Goal: Obtain resource: Download file/media

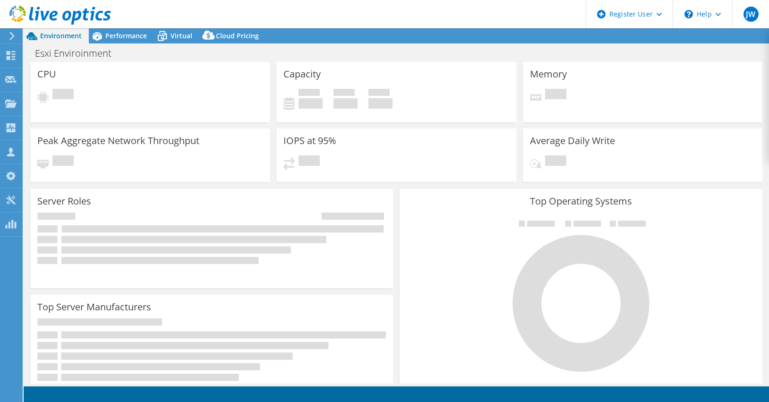
select select "USD"
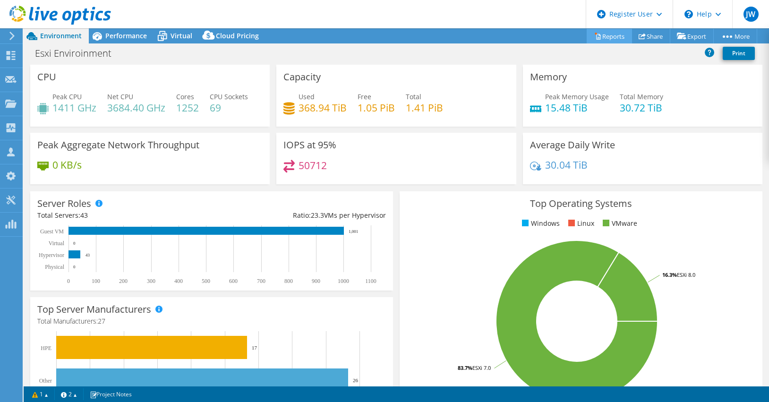
click at [600, 37] on link "Reports" at bounding box center [609, 36] width 45 height 15
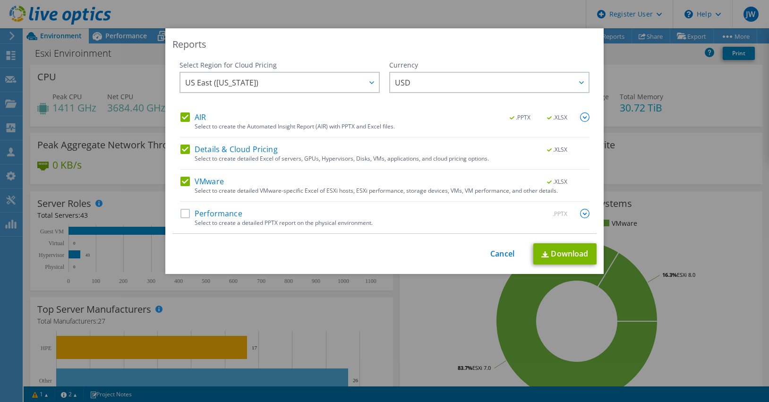
click at [183, 150] on label "Details & Cloud Pricing" at bounding box center [228, 149] width 97 height 9
click at [0, 0] on input "Details & Cloud Pricing" at bounding box center [0, 0] width 0 height 0
click at [184, 182] on label "VMware" at bounding box center [201, 181] width 43 height 9
click at [0, 0] on input "VMware" at bounding box center [0, 0] width 0 height 0
click at [364, 82] on div at bounding box center [371, 82] width 15 height 19
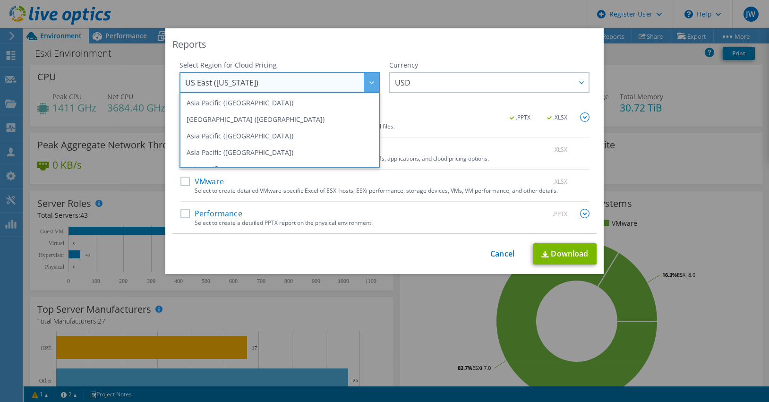
click at [471, 43] on div "Reports" at bounding box center [384, 44] width 424 height 13
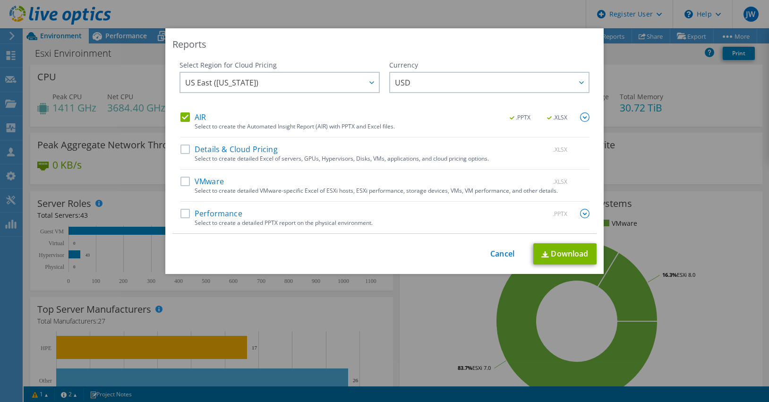
click at [581, 117] on img at bounding box center [584, 116] width 9 height 9
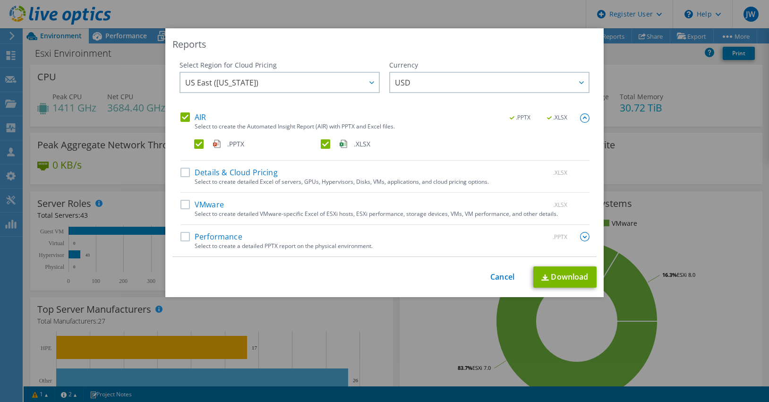
click at [323, 143] on label ".XLSX" at bounding box center [383, 143] width 125 height 9
click at [0, 0] on input ".XLSX" at bounding box center [0, 0] width 0 height 0
click at [563, 277] on link "Download" at bounding box center [564, 276] width 63 height 21
click at [504, 278] on link "Cancel" at bounding box center [502, 277] width 24 height 9
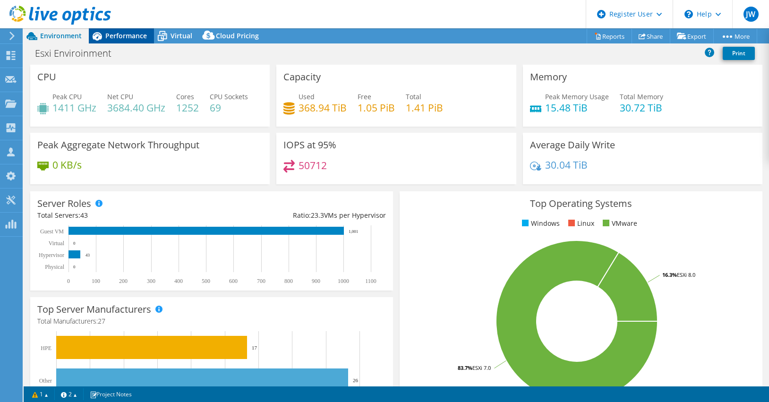
click at [126, 35] on span "Performance" at bounding box center [126, 35] width 42 height 9
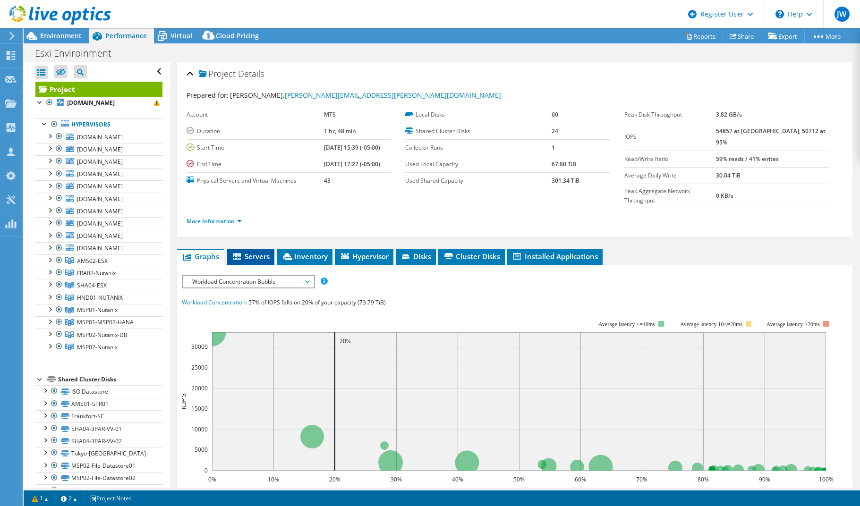
click at [250, 252] on span "Servers" at bounding box center [251, 256] width 38 height 9
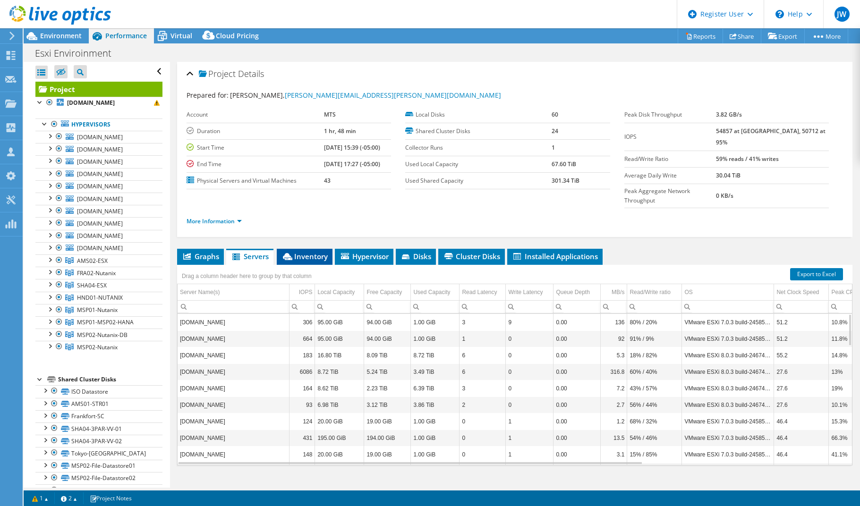
click at [311, 252] on span "Inventory" at bounding box center [305, 256] width 46 height 9
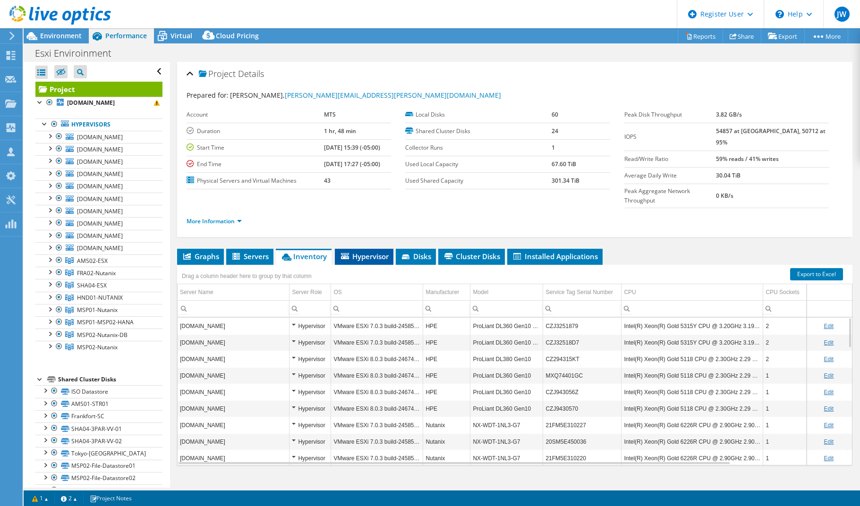
click at [366, 252] on span "Hypervisor" at bounding box center [364, 256] width 49 height 9
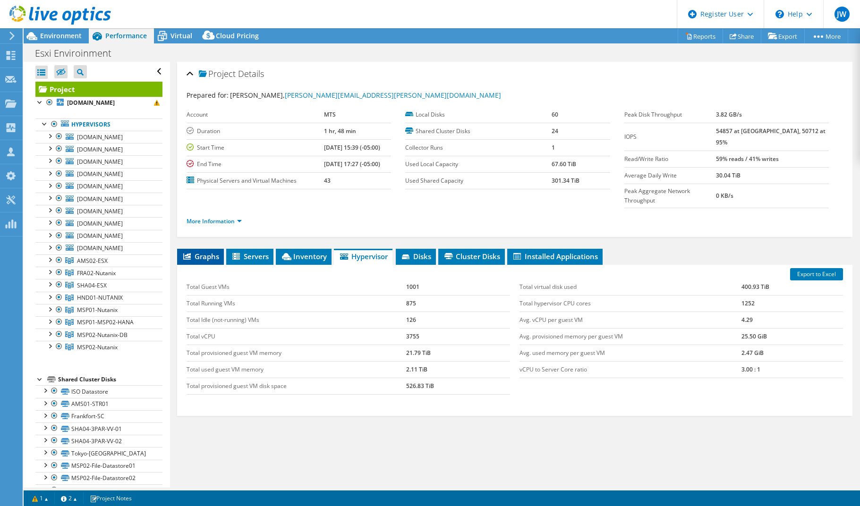
click at [200, 252] on span "Graphs" at bounding box center [200, 256] width 37 height 9
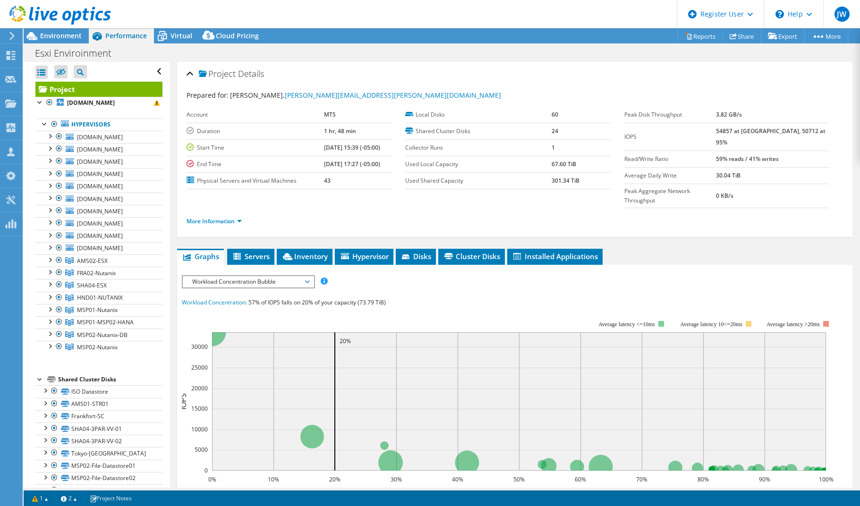
click at [312, 276] on span "Workload Concentration Bubble" at bounding box center [248, 281] width 131 height 11
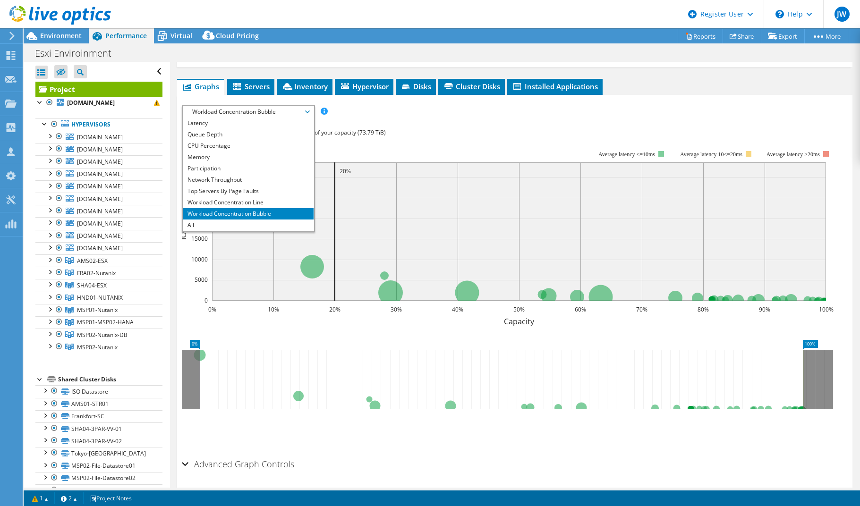
scroll to position [183, 0]
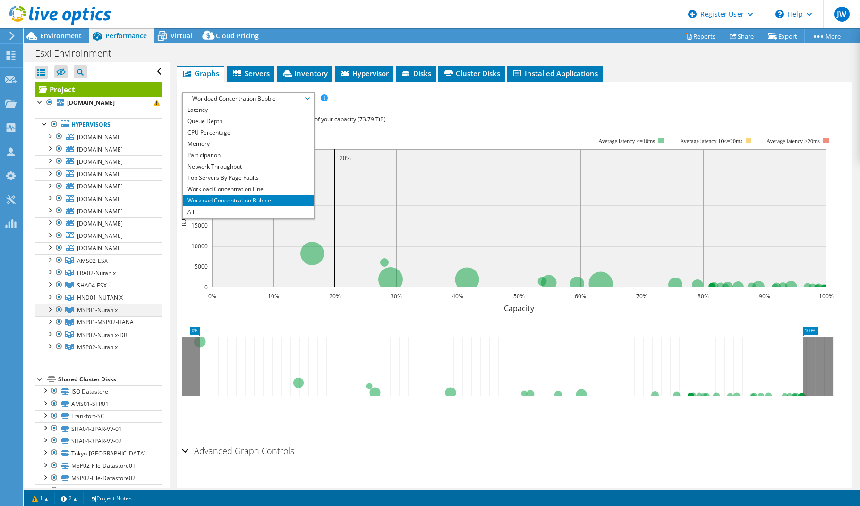
click at [51, 314] on div at bounding box center [49, 308] width 9 height 9
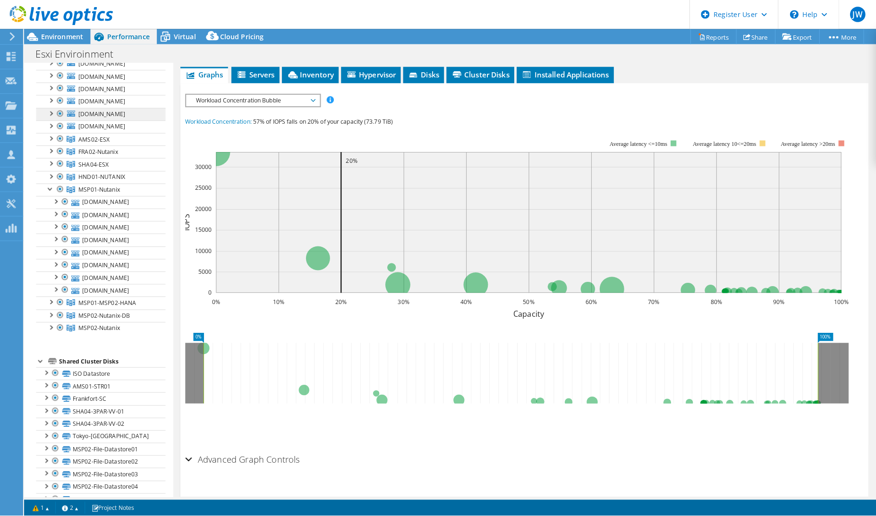
scroll to position [45, 0]
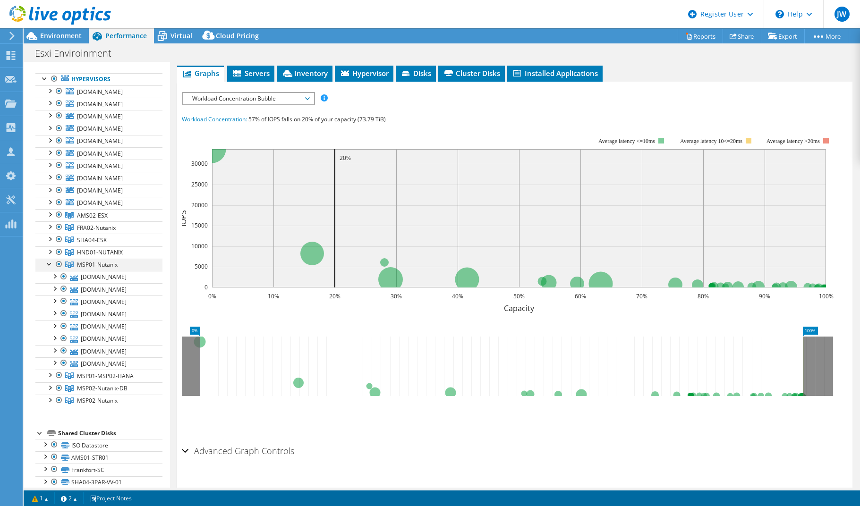
click at [51, 268] on div at bounding box center [49, 263] width 9 height 9
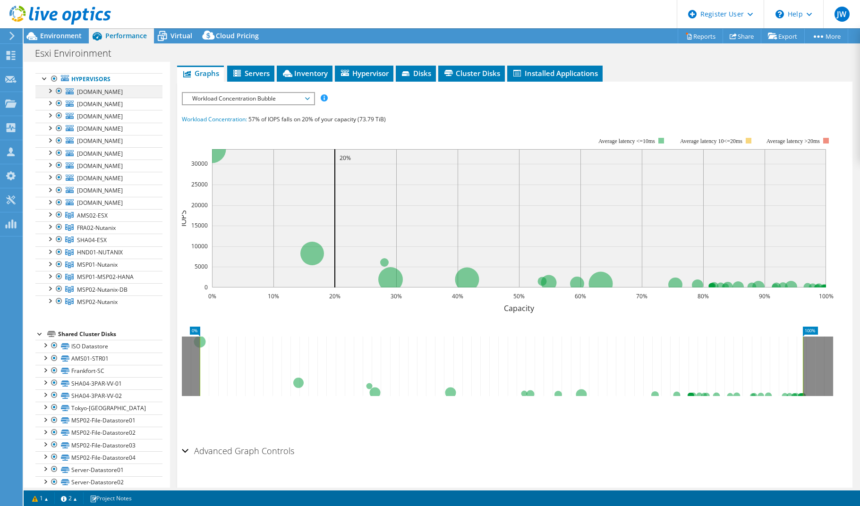
click at [51, 91] on div at bounding box center [49, 89] width 9 height 9
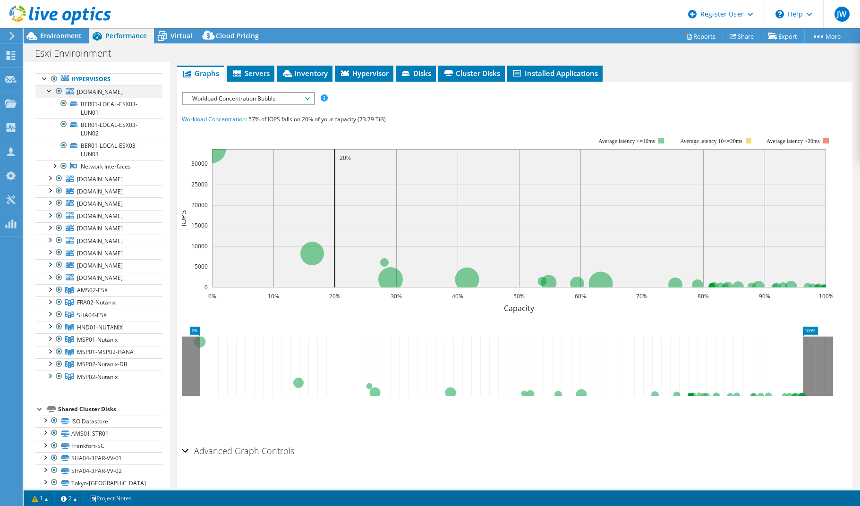
click at [50, 92] on div at bounding box center [49, 89] width 9 height 9
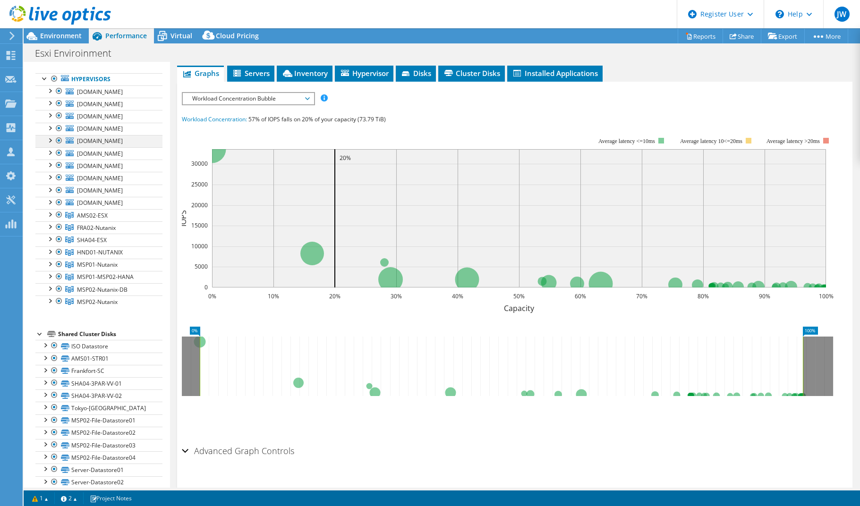
click at [52, 141] on div at bounding box center [49, 139] width 9 height 9
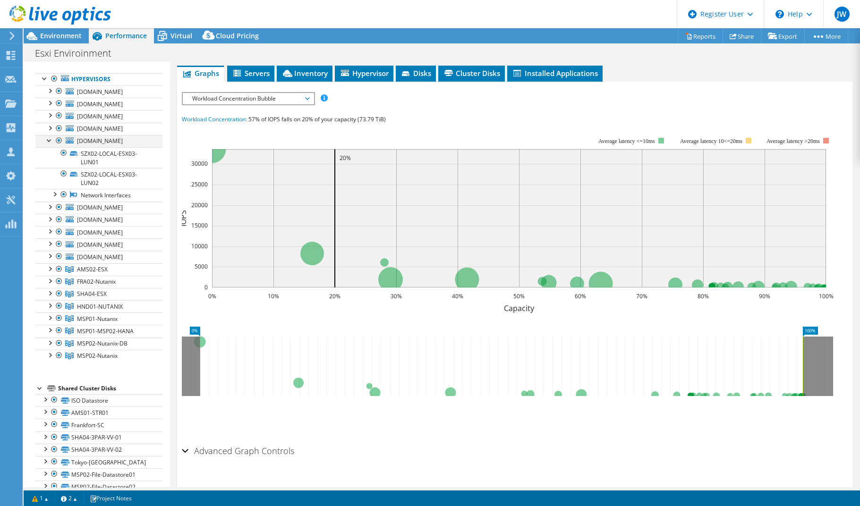
click at [51, 143] on div at bounding box center [49, 139] width 9 height 9
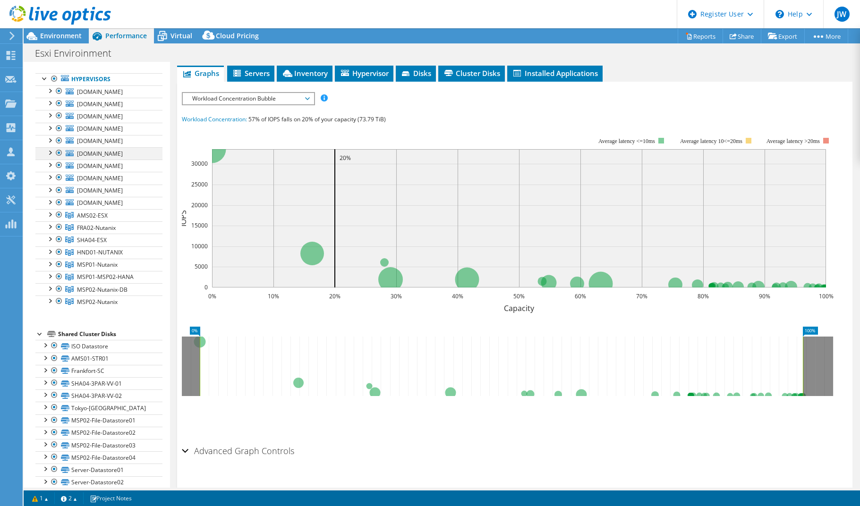
click at [51, 157] on div at bounding box center [49, 151] width 9 height 9
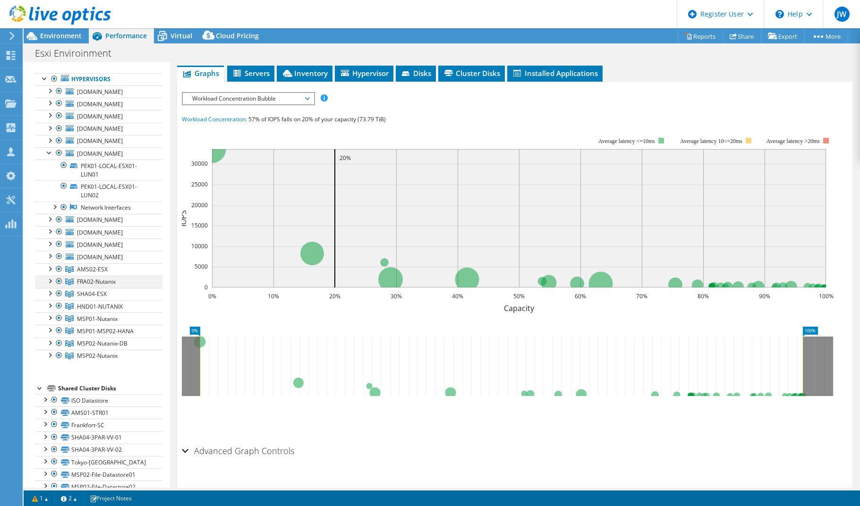
click at [49, 285] on div at bounding box center [49, 280] width 9 height 9
click at [48, 157] on div at bounding box center [49, 151] width 9 height 9
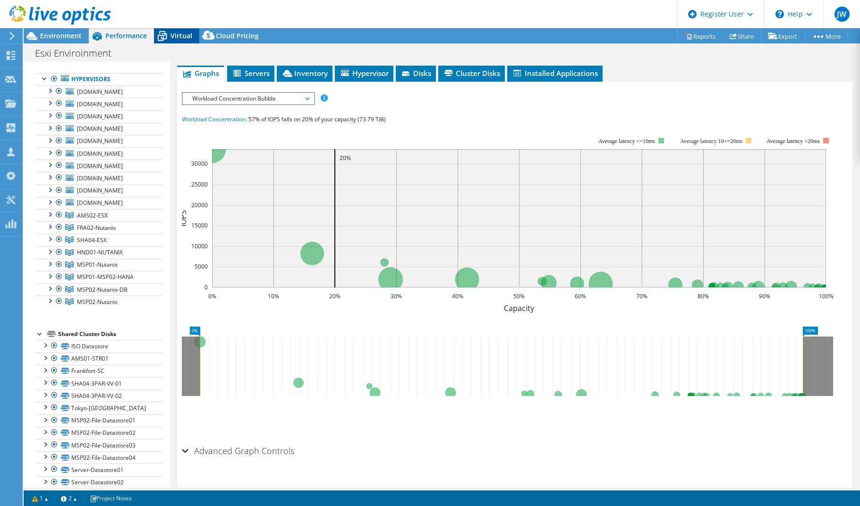
click at [178, 34] on span "Virtual" at bounding box center [182, 35] width 22 height 9
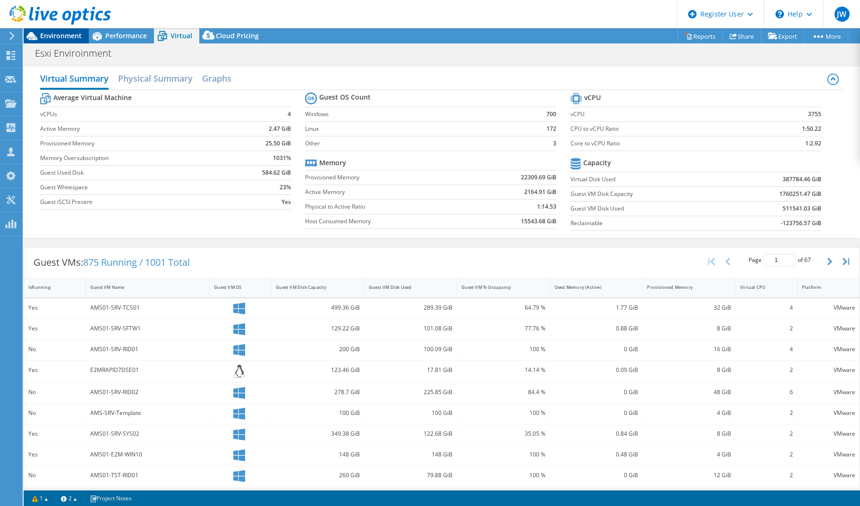
click at [59, 33] on span "Environment" at bounding box center [61, 35] width 42 height 9
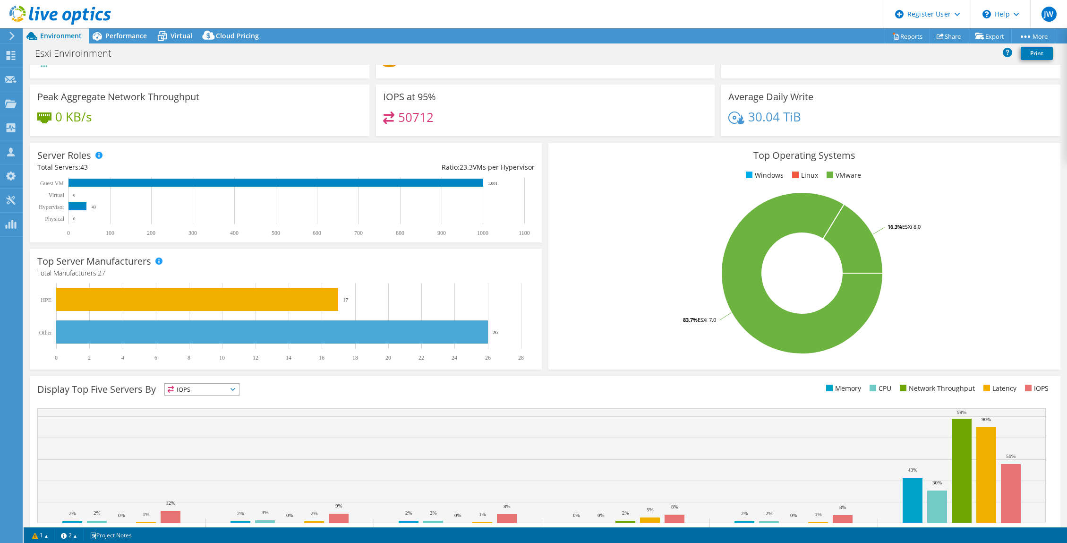
scroll to position [0, 0]
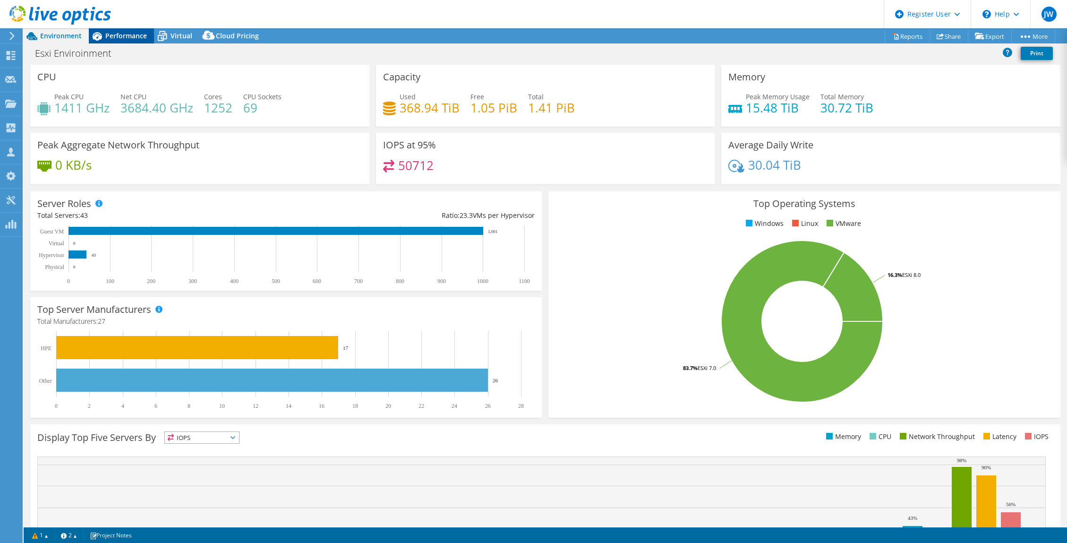
click at [126, 36] on span "Performance" at bounding box center [126, 35] width 42 height 9
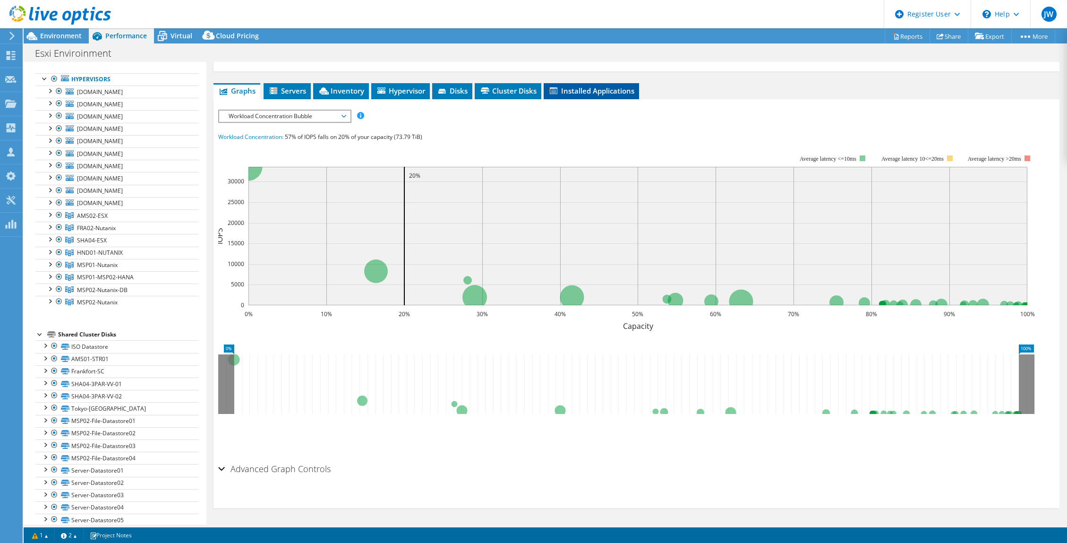
click at [615, 89] on span "Installed Applications" at bounding box center [591, 90] width 86 height 9
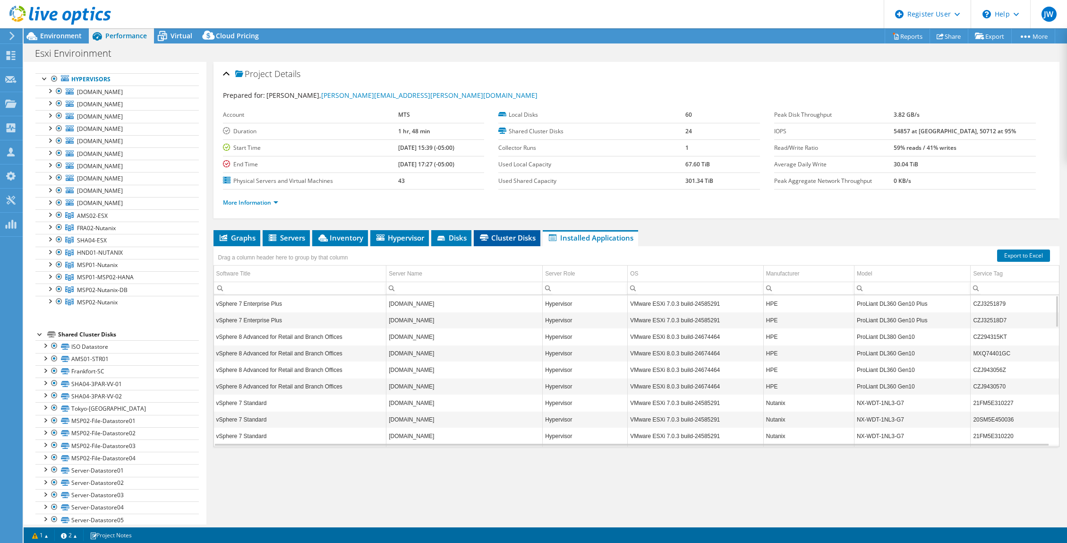
click at [509, 238] on span "Cluster Disks" at bounding box center [506, 237] width 57 height 9
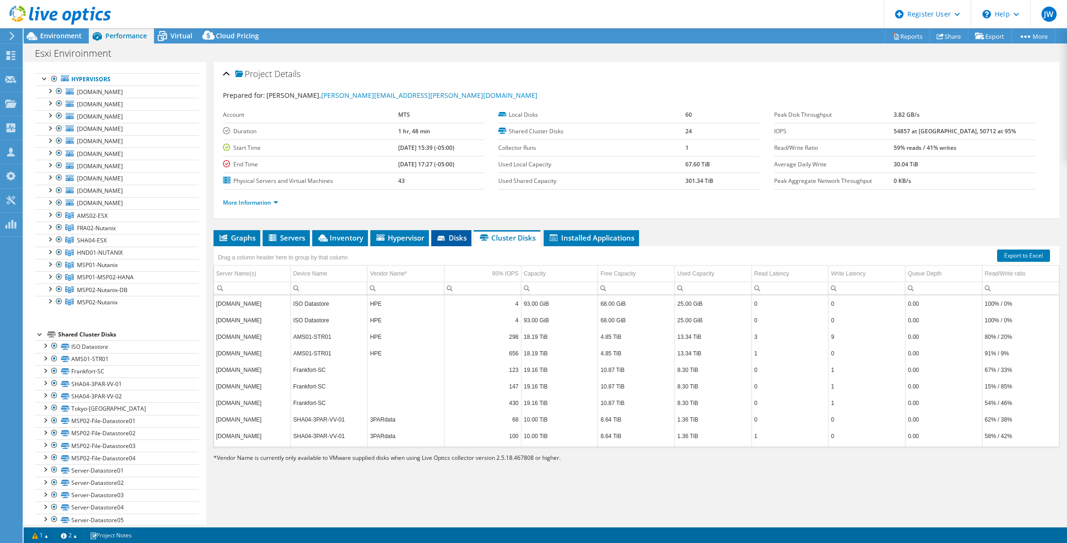
click at [454, 236] on span "Disks" at bounding box center [451, 237] width 31 height 9
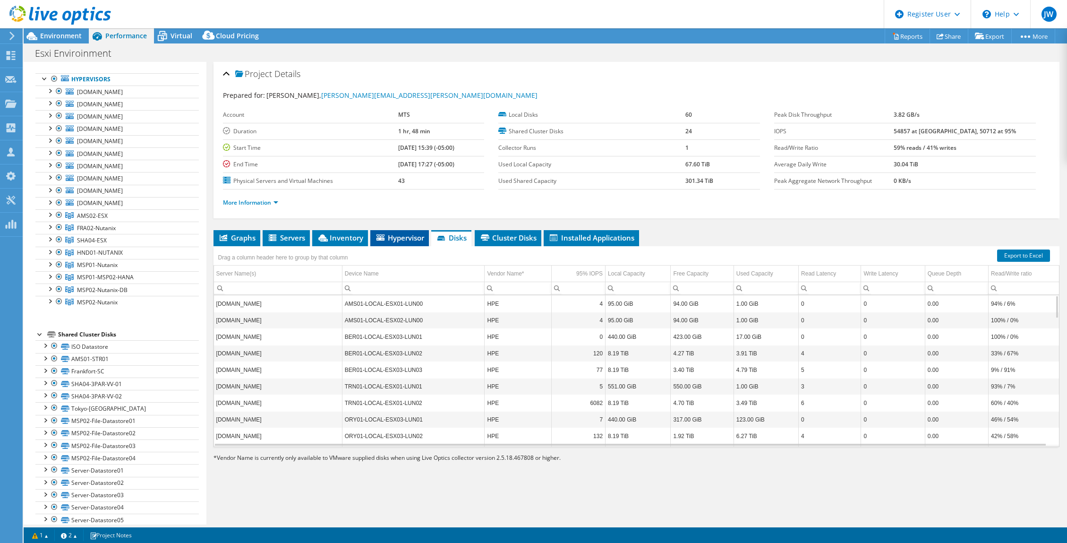
click at [406, 238] on span "Hypervisor" at bounding box center [399, 237] width 49 height 9
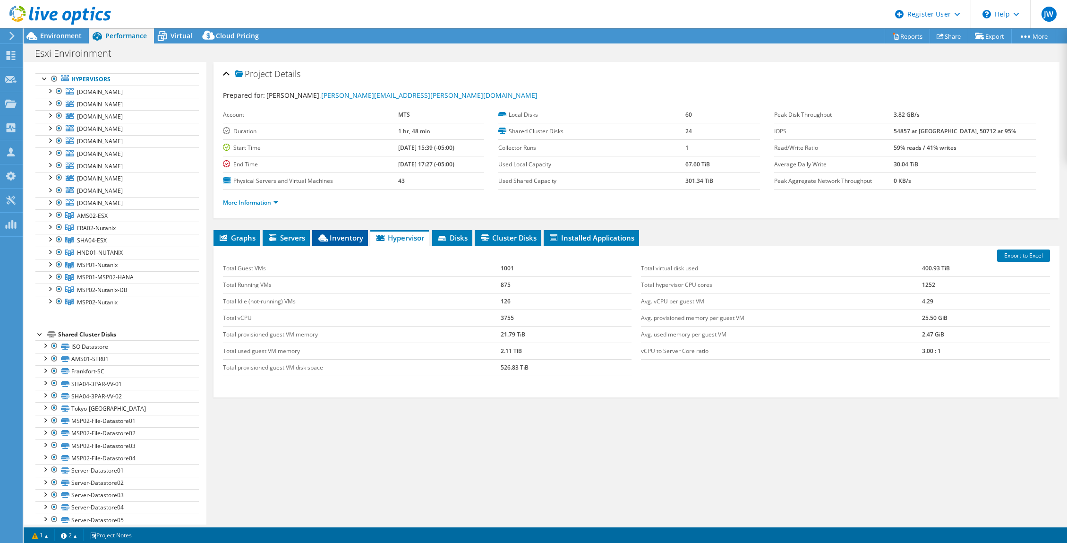
click at [337, 238] on span "Inventory" at bounding box center [340, 237] width 46 height 9
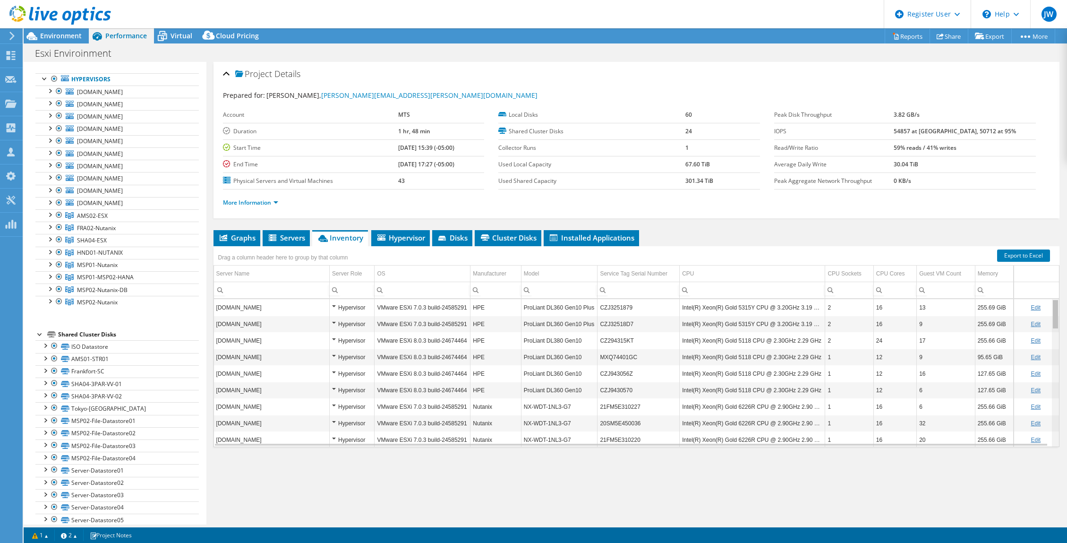
drag, startPoint x: 1049, startPoint y: 311, endPoint x: 958, endPoint y: 187, distance: 153.7
click at [769, 196] on body "JW Dell User [PERSON_NAME] [PERSON_NAME][EMAIL_ADDRESS][PERSON_NAME][DOMAIN_NAM…" at bounding box center [533, 271] width 1067 height 543
click at [276, 239] on icon at bounding box center [273, 238] width 9 height 8
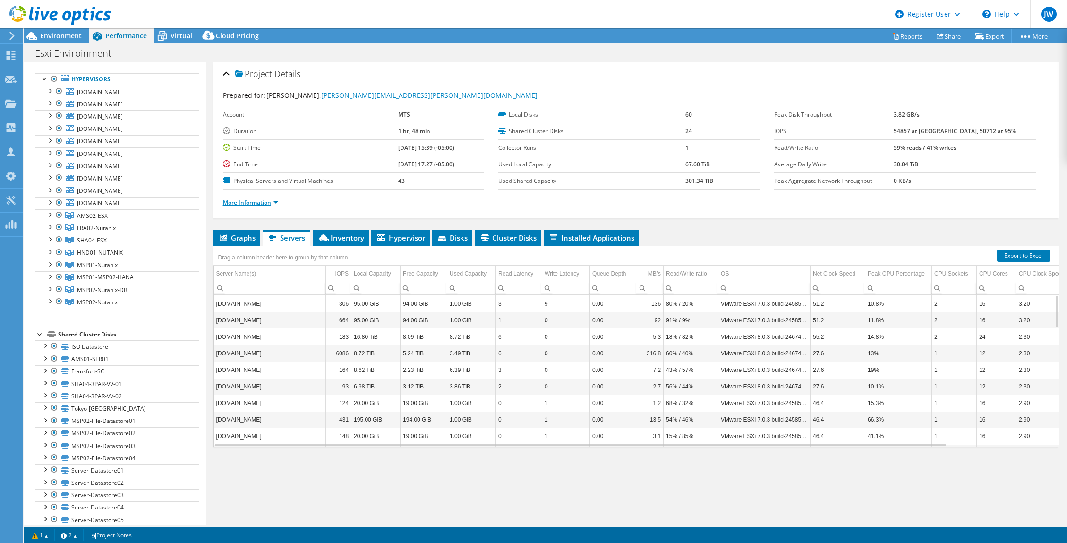
click at [276, 201] on link "More Information" at bounding box center [250, 202] width 55 height 8
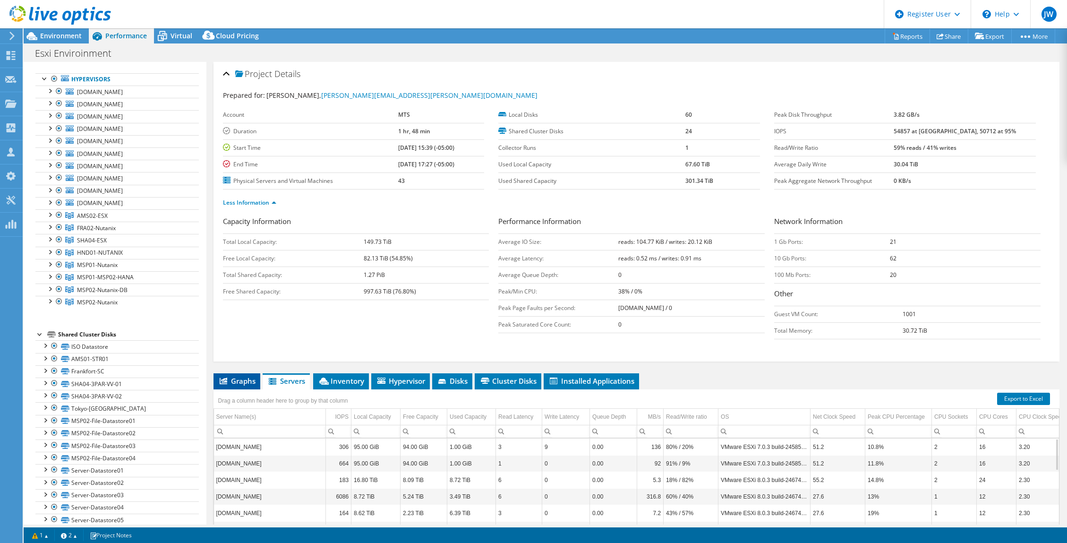
click at [233, 382] on span "Graphs" at bounding box center [236, 380] width 37 height 9
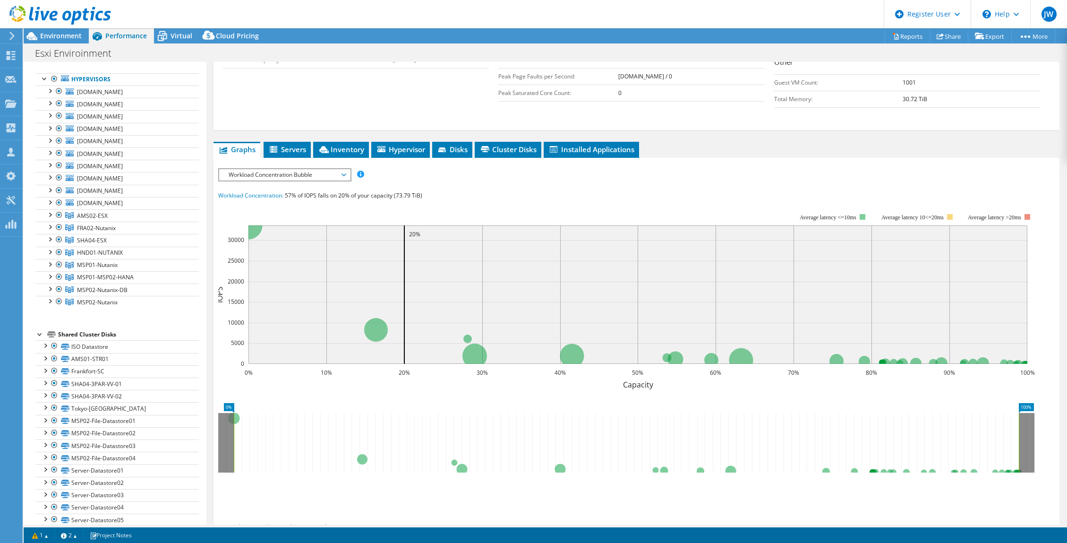
scroll to position [236, 0]
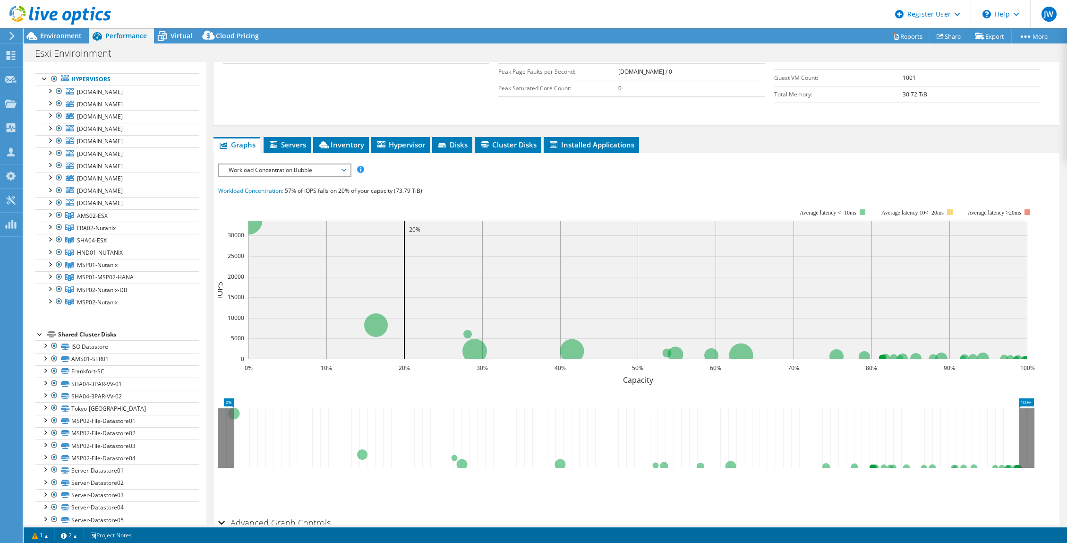
click at [346, 167] on span "Workload Concentration Bubble" at bounding box center [284, 169] width 131 height 11
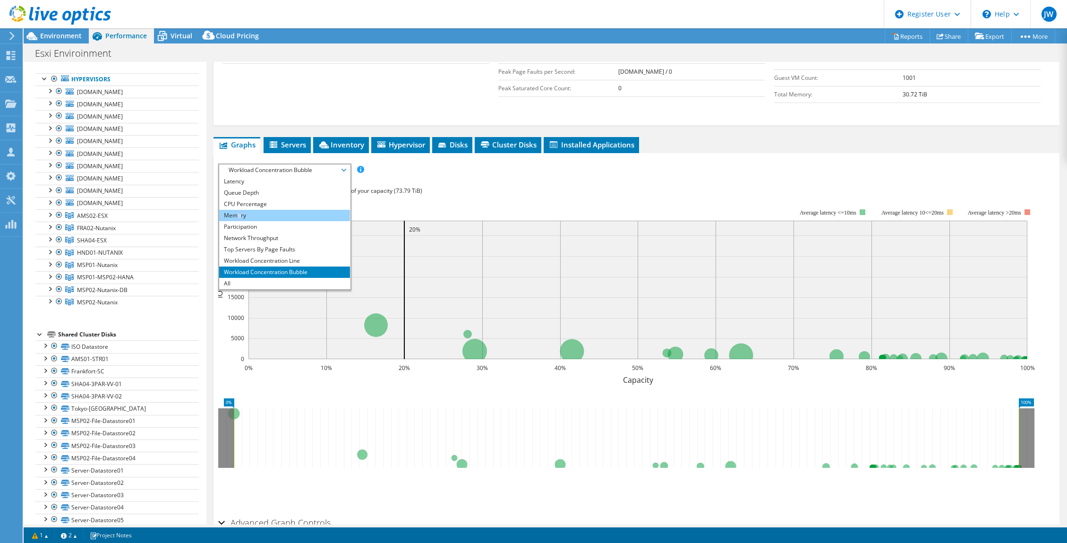
click at [239, 215] on li "Memory" at bounding box center [284, 215] width 131 height 11
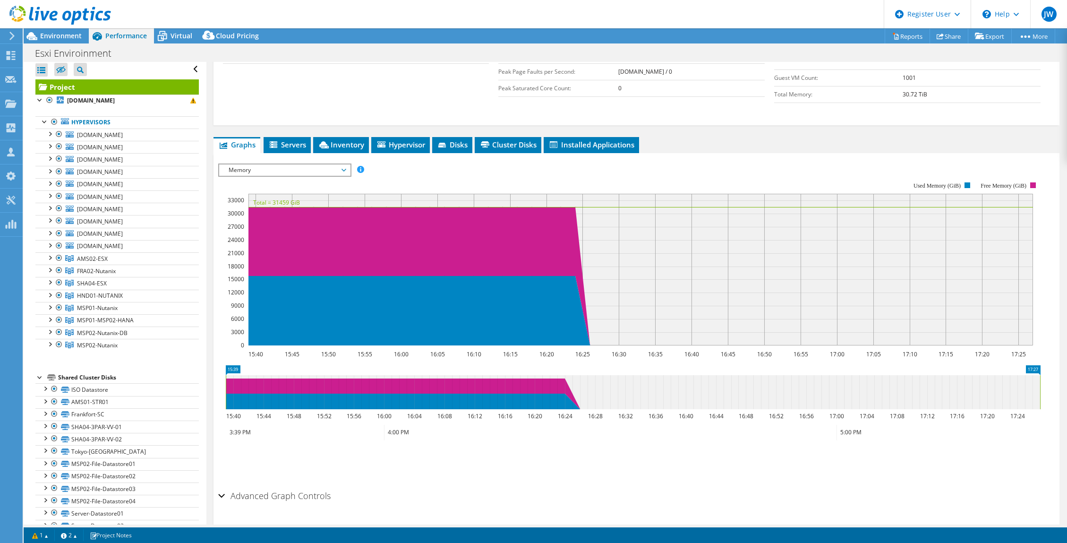
scroll to position [0, 0]
click at [40, 101] on div at bounding box center [39, 100] width 9 height 9
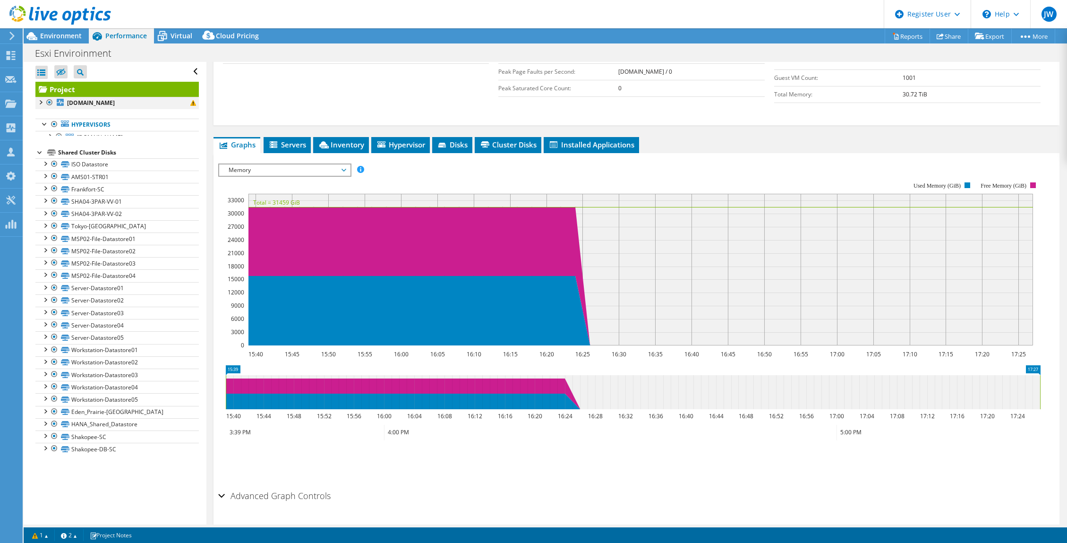
scroll to position [0, 0]
click at [40, 101] on div at bounding box center [39, 101] width 9 height 9
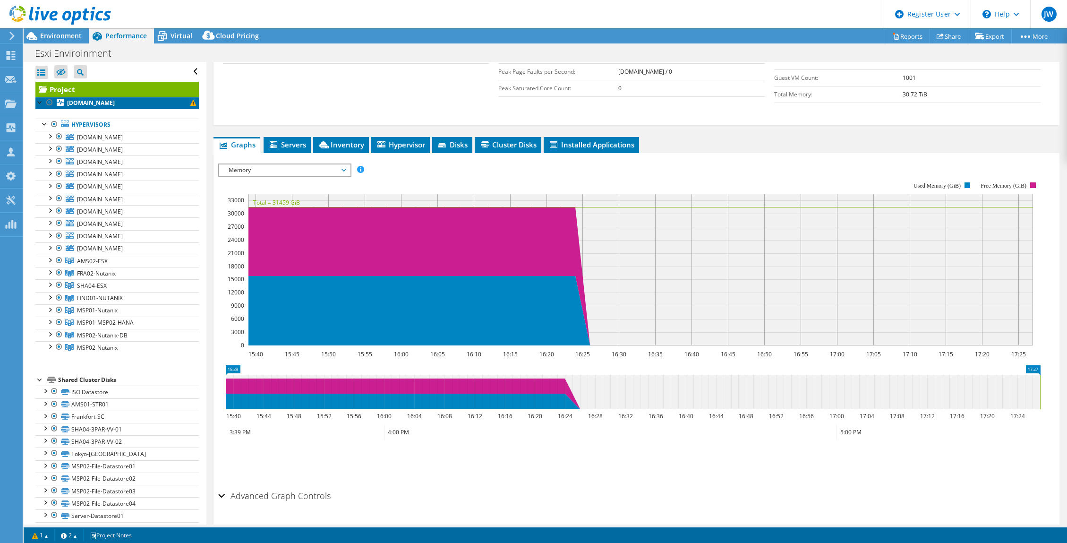
click at [190, 102] on span at bounding box center [193, 103] width 6 height 6
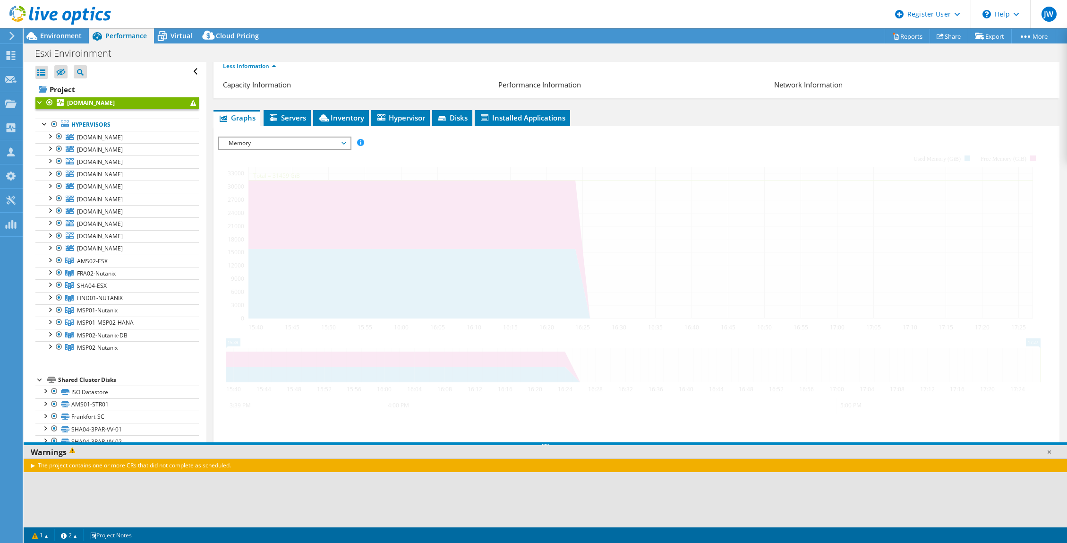
scroll to position [110, 0]
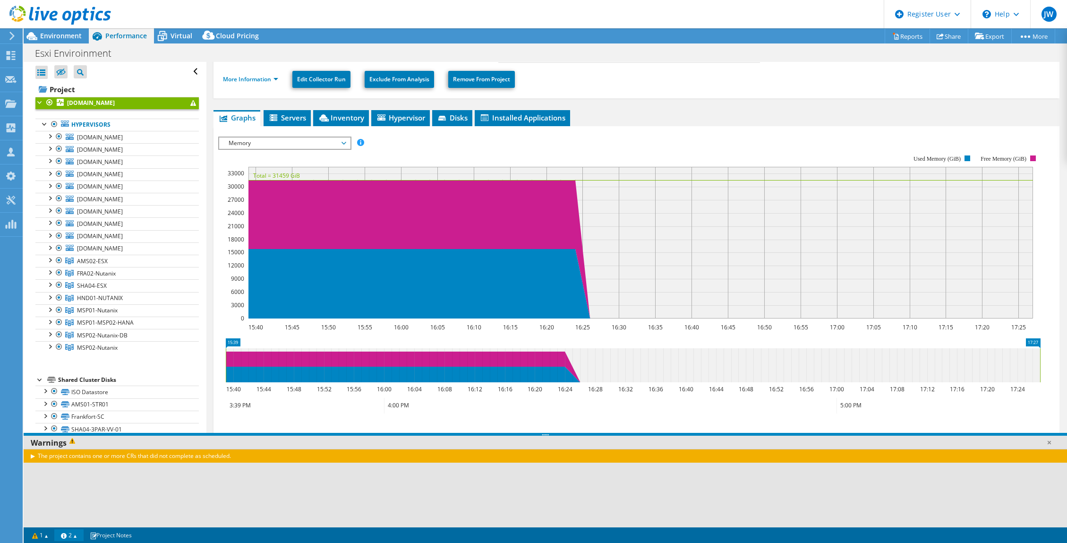
click at [69, 401] on link "2" at bounding box center [68, 535] width 29 height 12
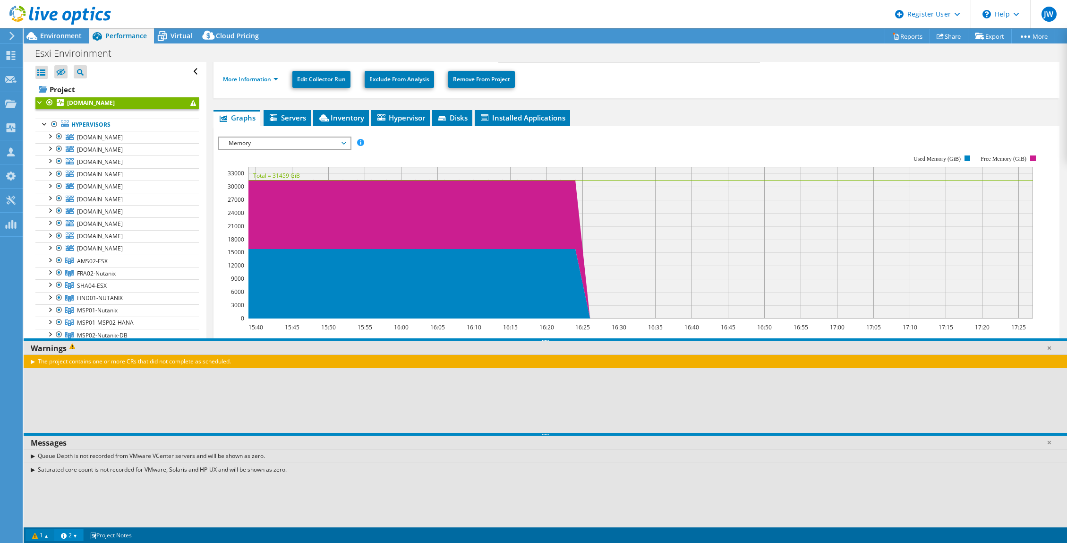
click at [38, 401] on link "1" at bounding box center [40, 535] width 29 height 12
click at [769, 347] on link at bounding box center [1048, 347] width 9 height 9
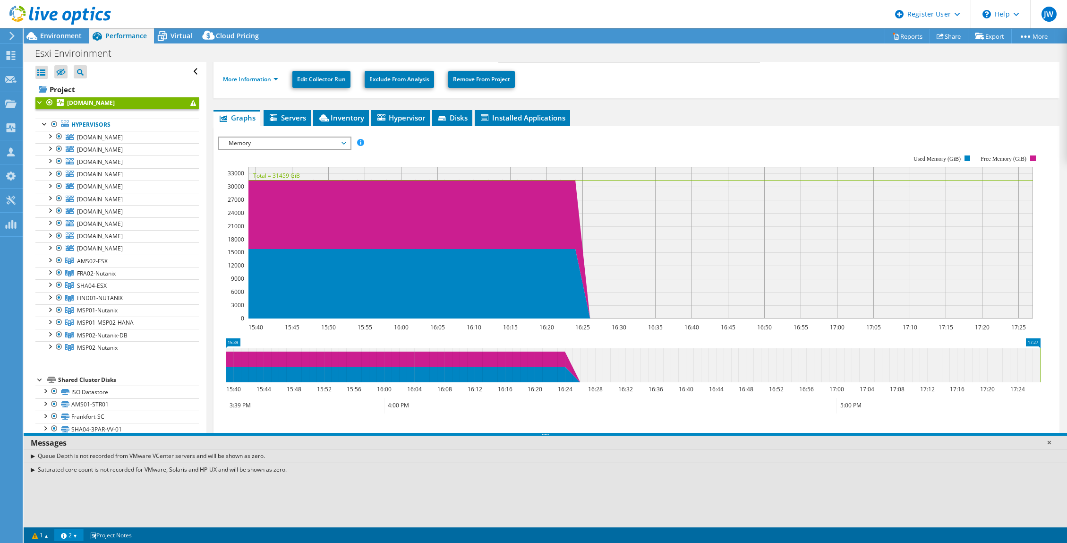
click at [769, 401] on link at bounding box center [1048, 441] width 9 height 9
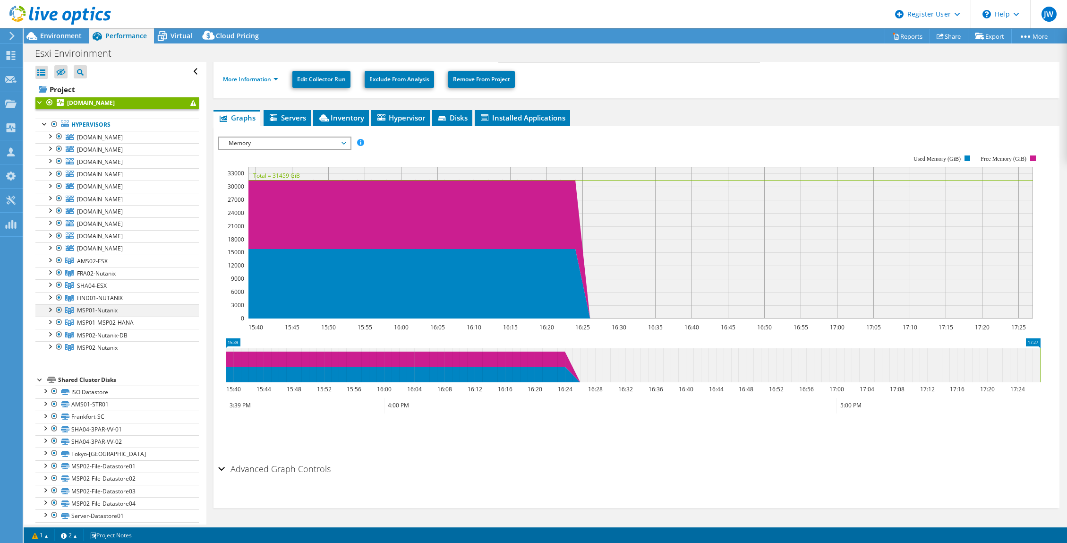
click at [50, 309] on div at bounding box center [49, 308] width 9 height 9
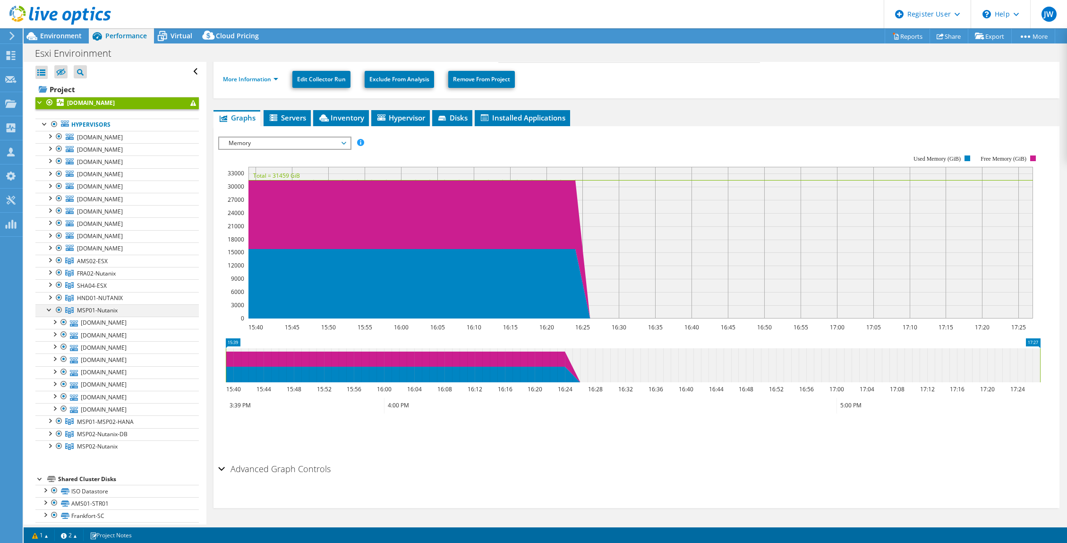
click at [49, 309] on div at bounding box center [49, 308] width 9 height 9
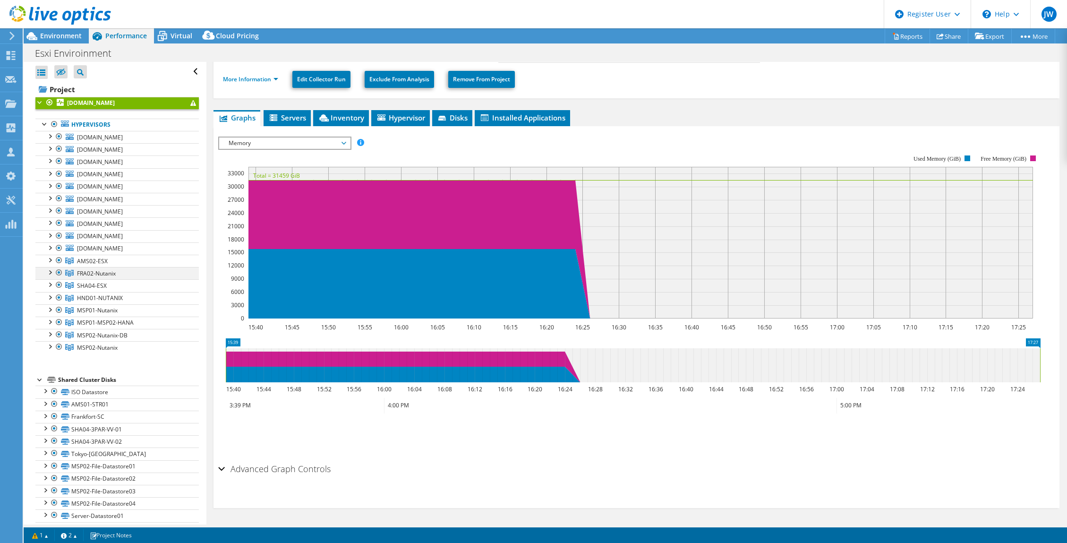
click at [51, 271] on div at bounding box center [49, 271] width 9 height 9
click at [56, 284] on div at bounding box center [54, 283] width 9 height 9
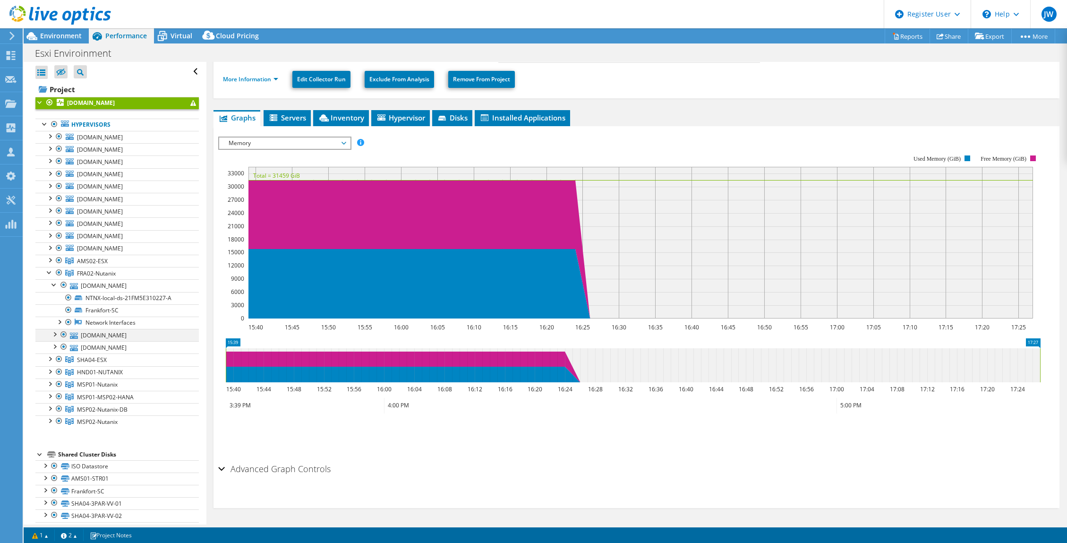
click at [55, 333] on div at bounding box center [54, 333] width 9 height 9
click at [60, 371] on div at bounding box center [58, 370] width 9 height 9
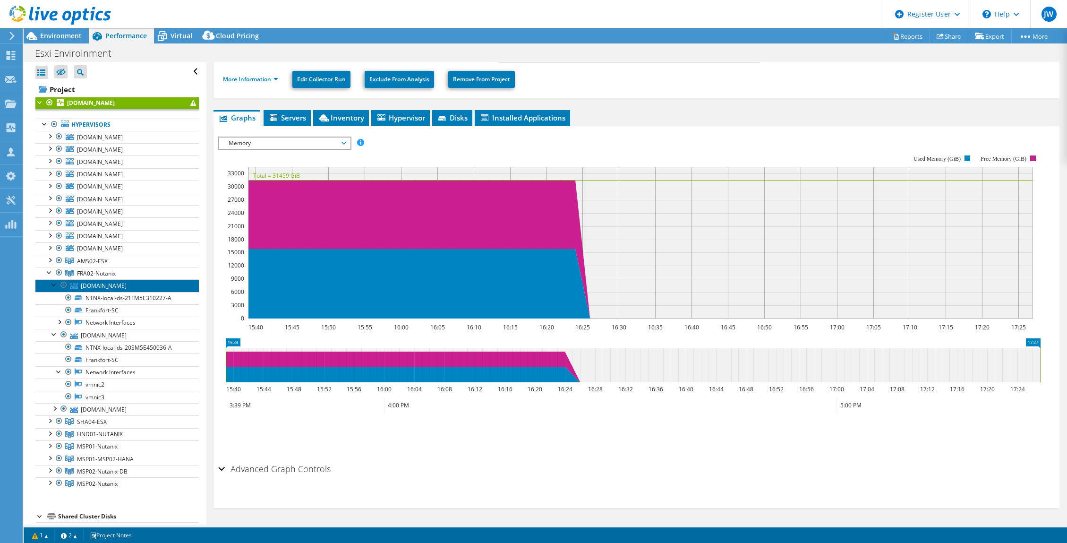
click at [102, 287] on link "[DOMAIN_NAME]" at bounding box center [116, 285] width 163 height 12
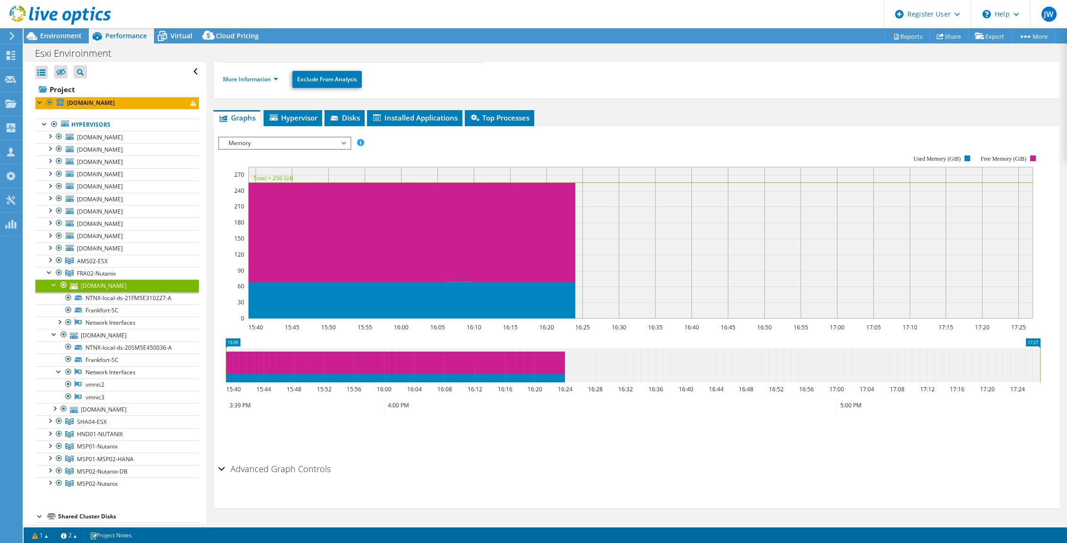
scroll to position [94, 0]
click at [52, 284] on div at bounding box center [54, 283] width 9 height 9
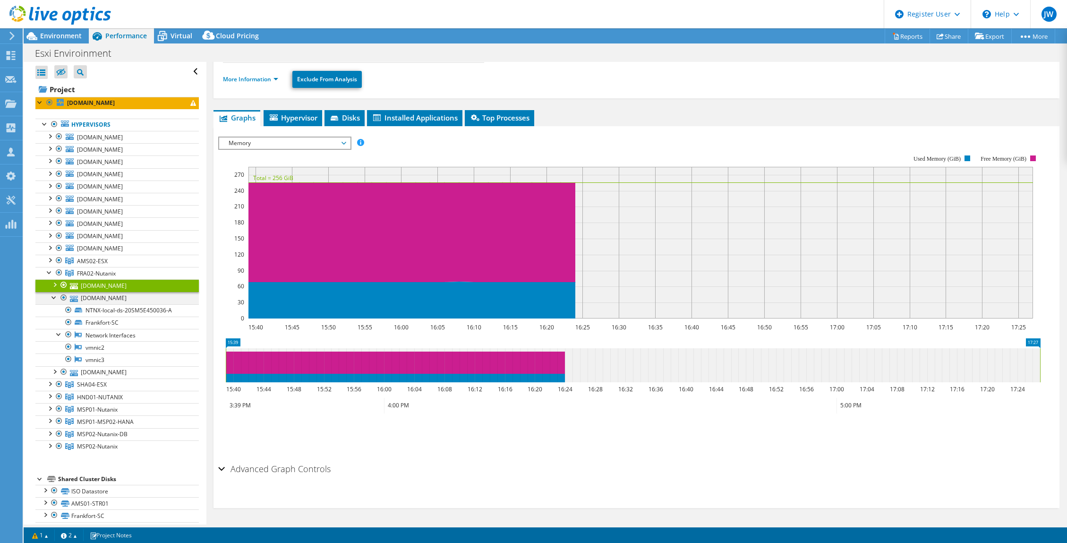
click at [54, 296] on div at bounding box center [54, 296] width 9 height 9
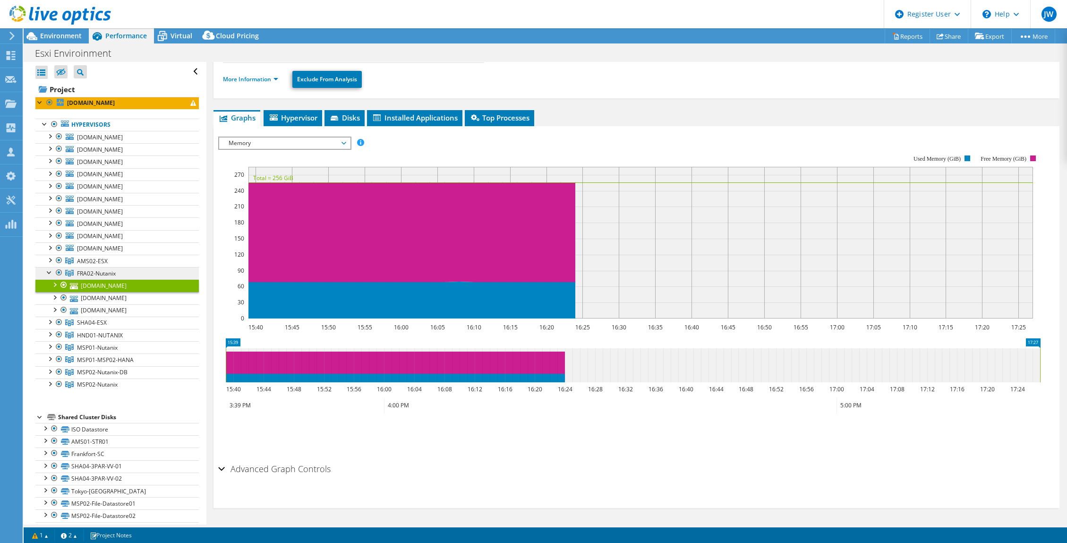
click at [98, 265] on span "FRA02-Nutanix" at bounding box center [92, 261] width 31 height 8
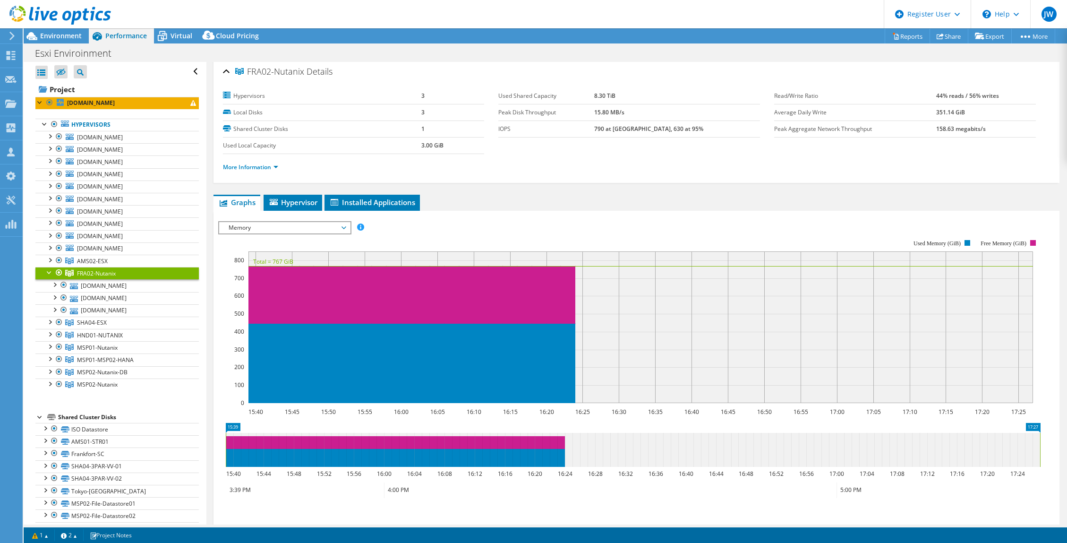
scroll to position [0, 0]
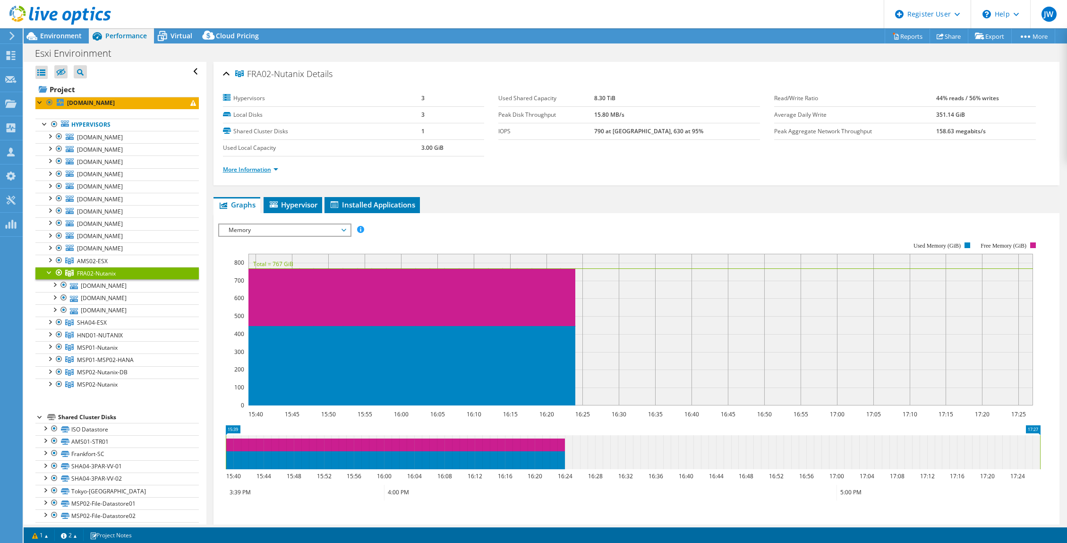
click at [240, 170] on link "More Information" at bounding box center [250, 169] width 55 height 8
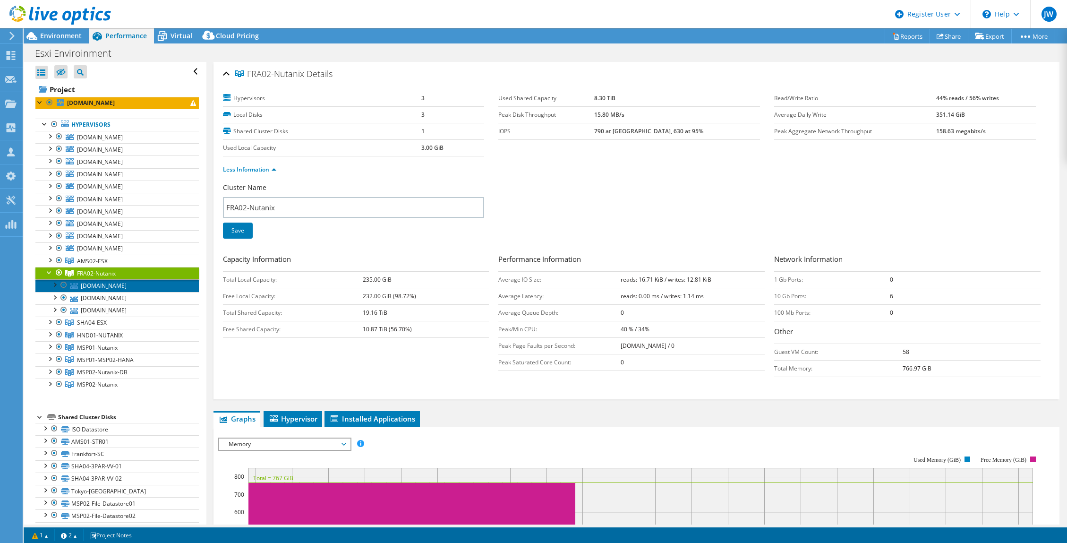
click at [88, 285] on link "[DOMAIN_NAME]" at bounding box center [116, 285] width 163 height 12
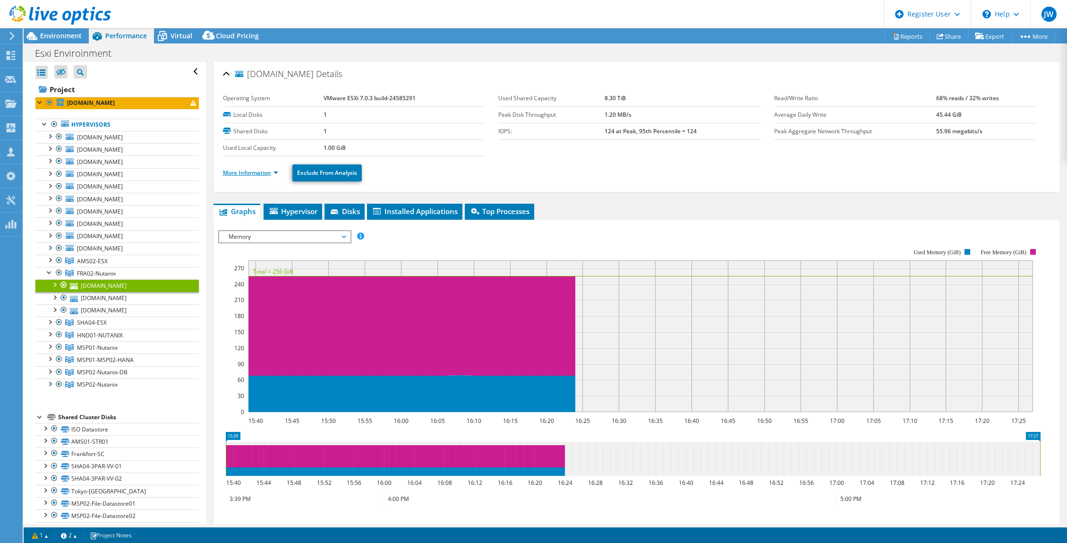
click at [267, 171] on link "More Information" at bounding box center [250, 173] width 55 height 8
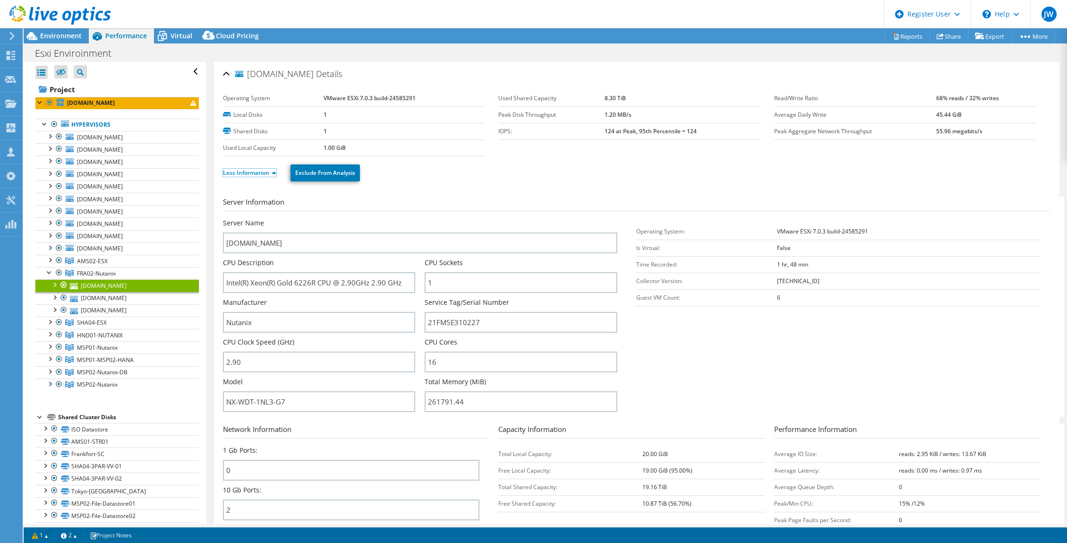
scroll to position [79, 0]
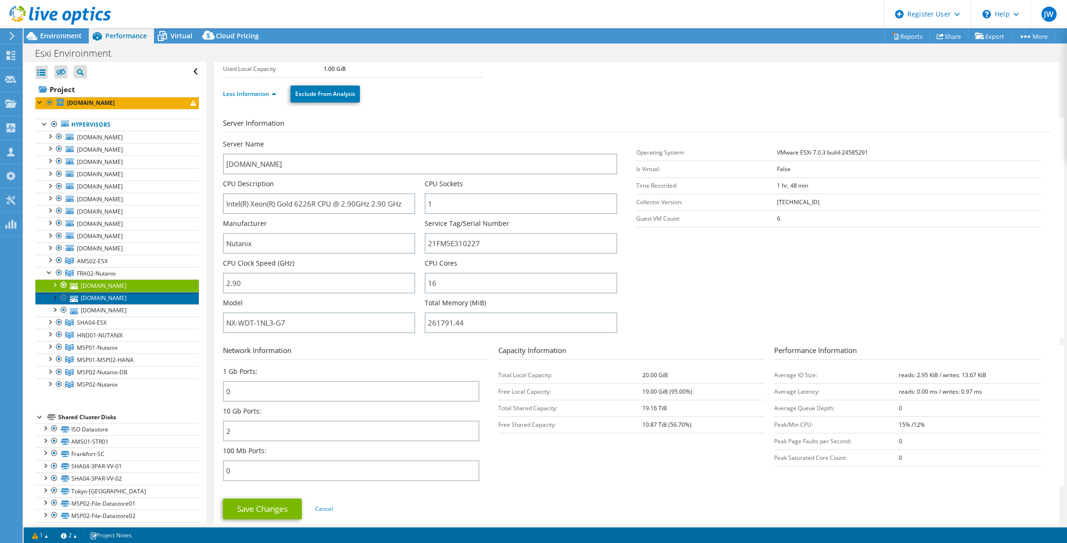
click at [118, 296] on link "[DOMAIN_NAME]" at bounding box center [116, 298] width 163 height 12
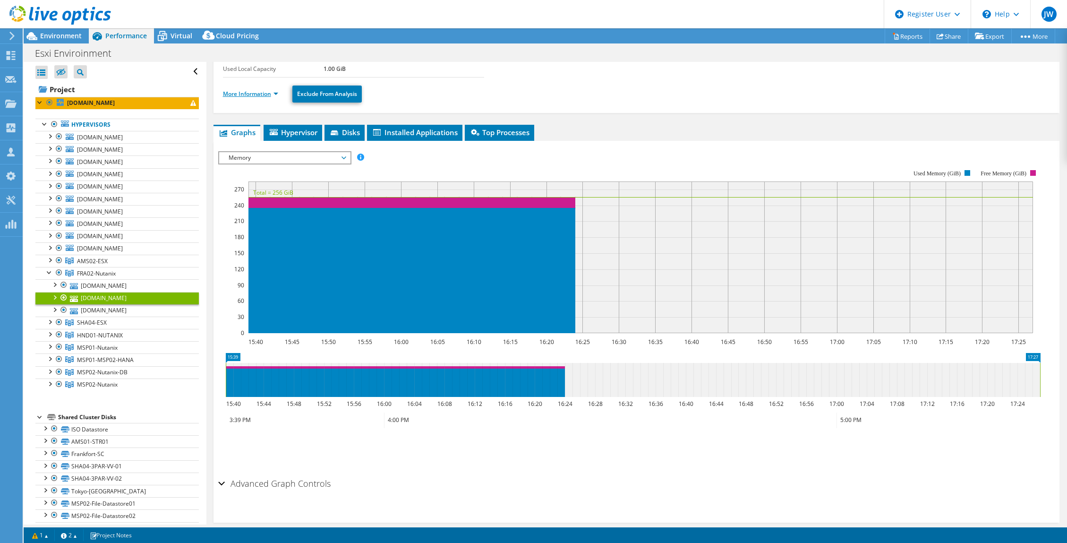
click at [245, 96] on link "More Information" at bounding box center [250, 94] width 55 height 8
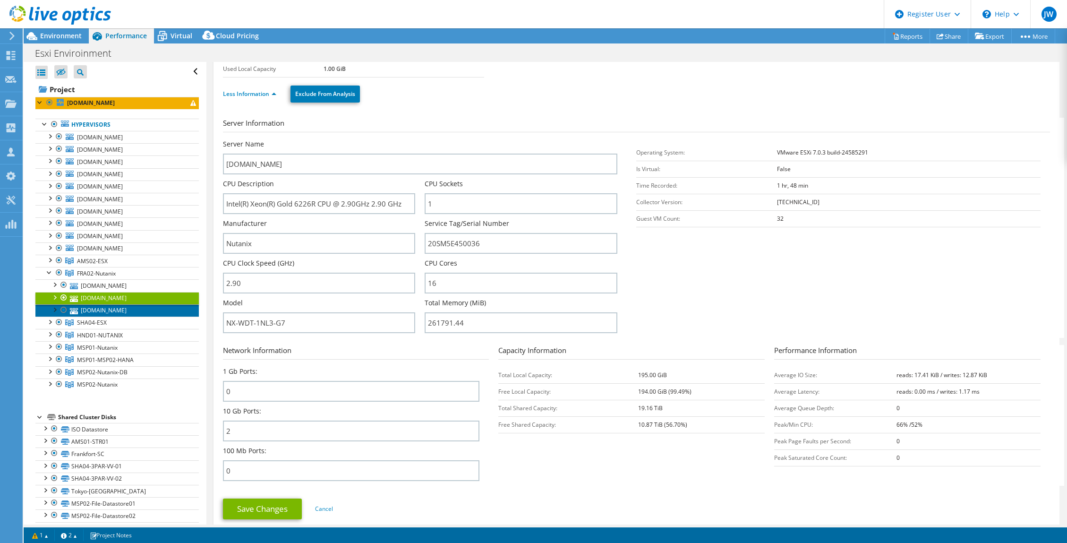
click at [100, 309] on link "[DOMAIN_NAME]" at bounding box center [116, 310] width 163 height 12
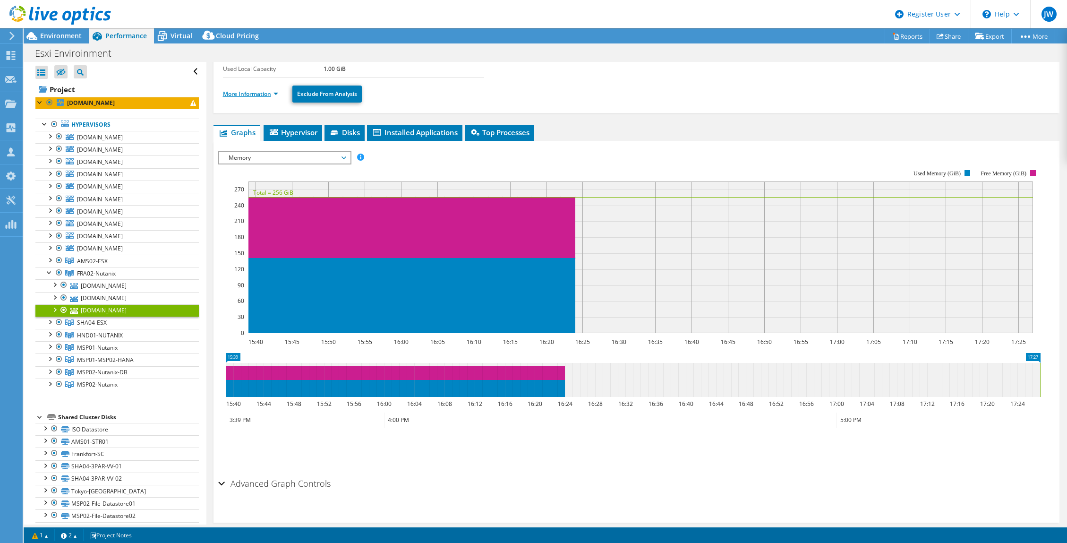
click at [245, 95] on link "More Information" at bounding box center [250, 94] width 55 height 8
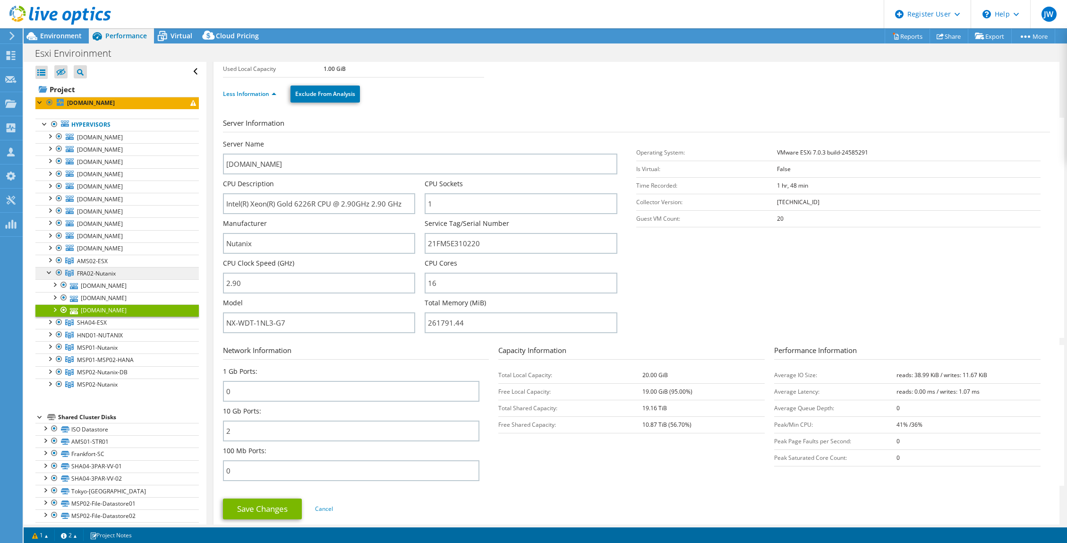
click at [82, 265] on span "FRA02-Nutanix" at bounding box center [92, 261] width 31 height 8
